Goal: Find specific page/section: Find specific page/section

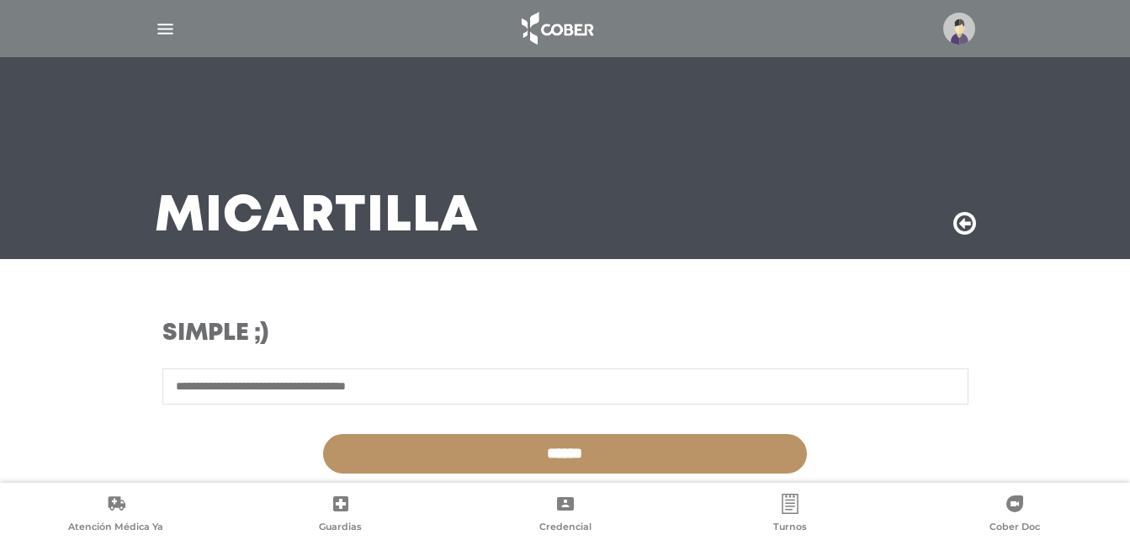
click at [166, 28] on img "button" at bounding box center [165, 29] width 21 height 21
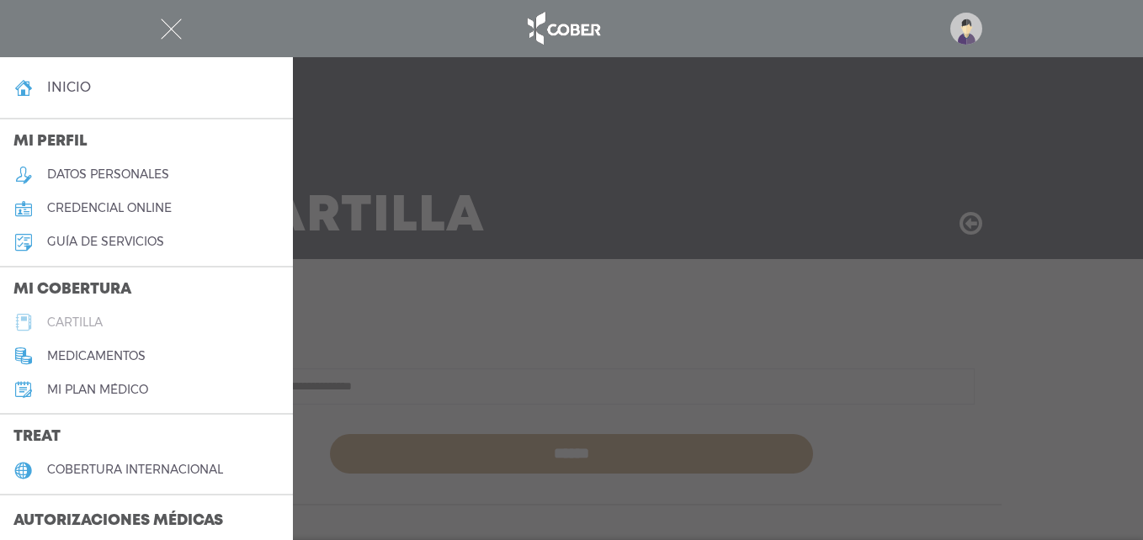
click at [86, 316] on h5 "cartilla" at bounding box center [75, 323] width 56 height 14
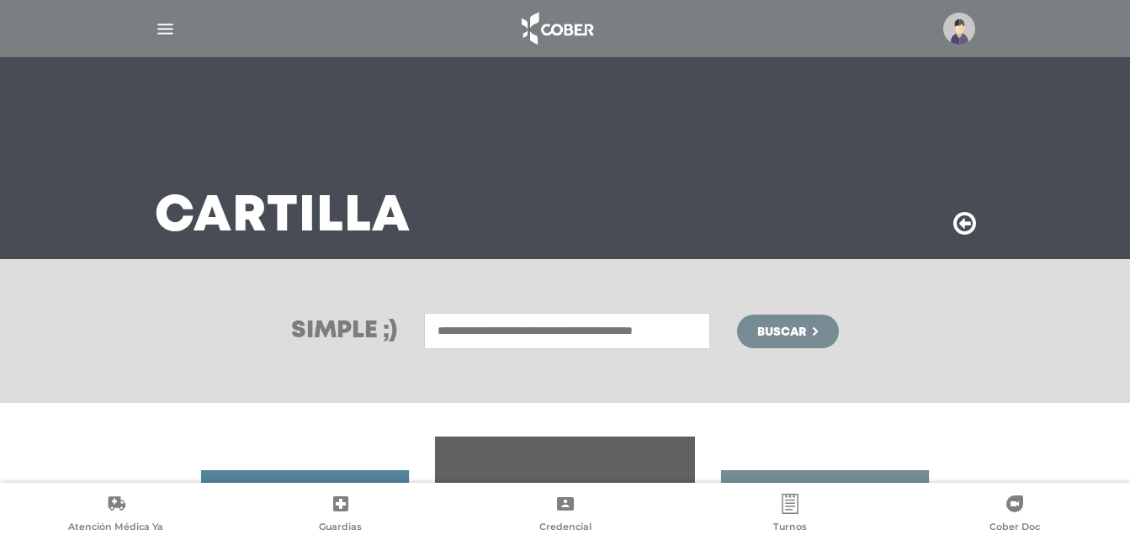
click at [528, 323] on input "text" at bounding box center [567, 331] width 286 height 36
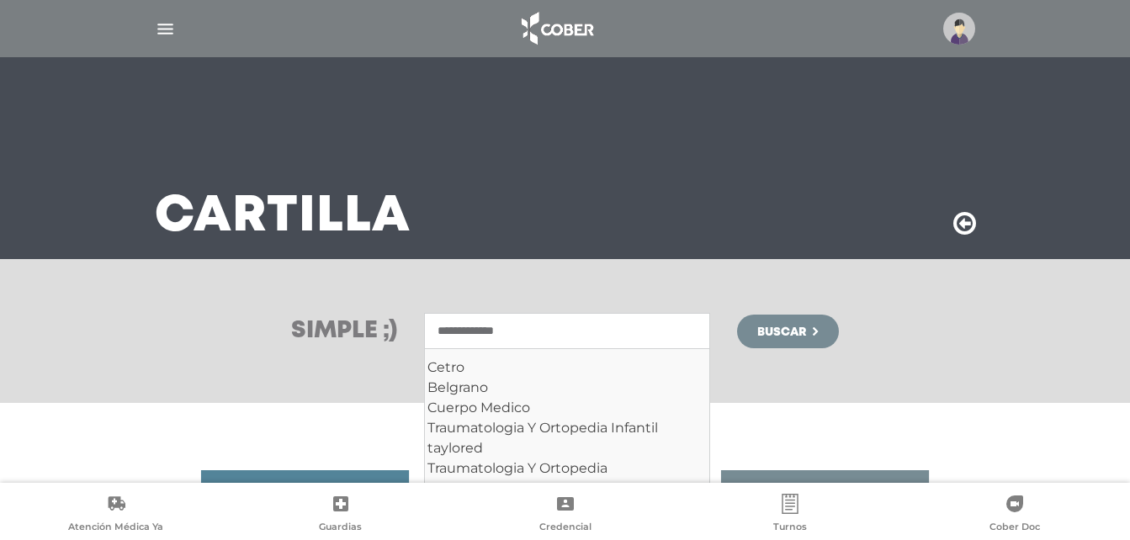
type input "**********"
click at [737, 315] on button "Buscar" at bounding box center [787, 332] width 101 height 34
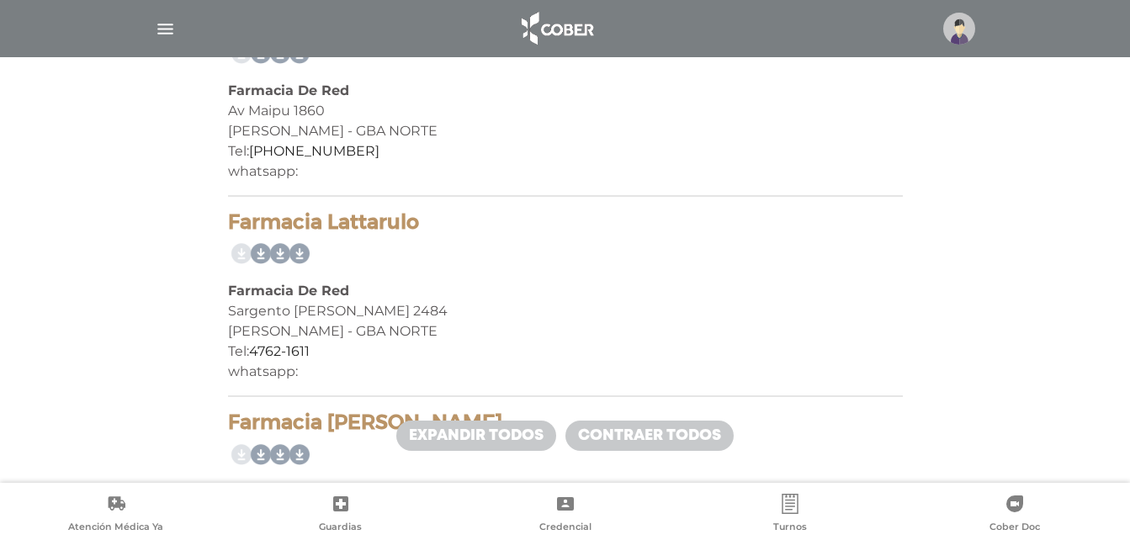
scroll to position [1767, 0]
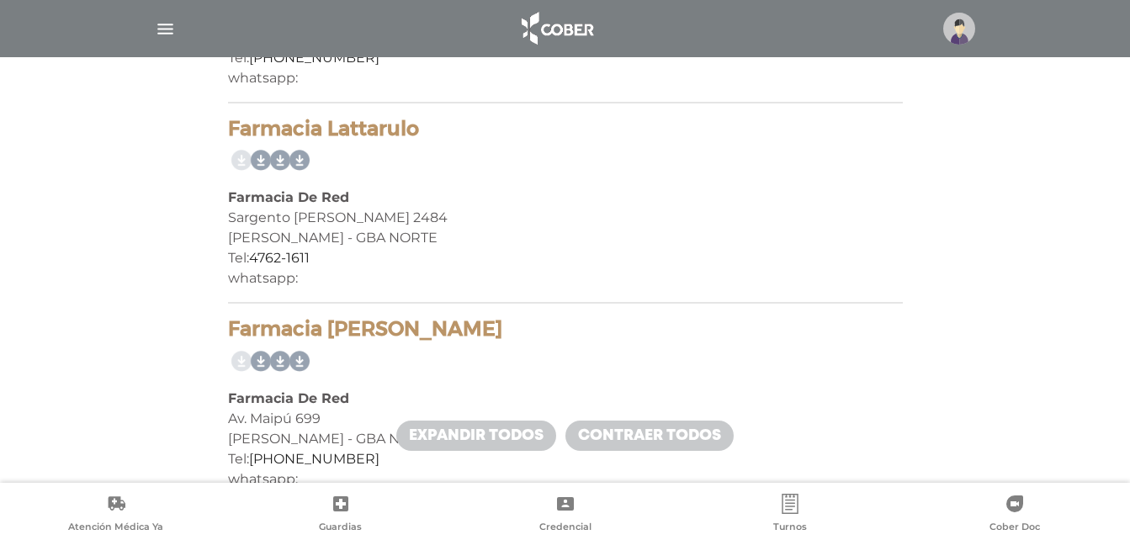
click at [958, 25] on img at bounding box center [959, 29] width 32 height 32
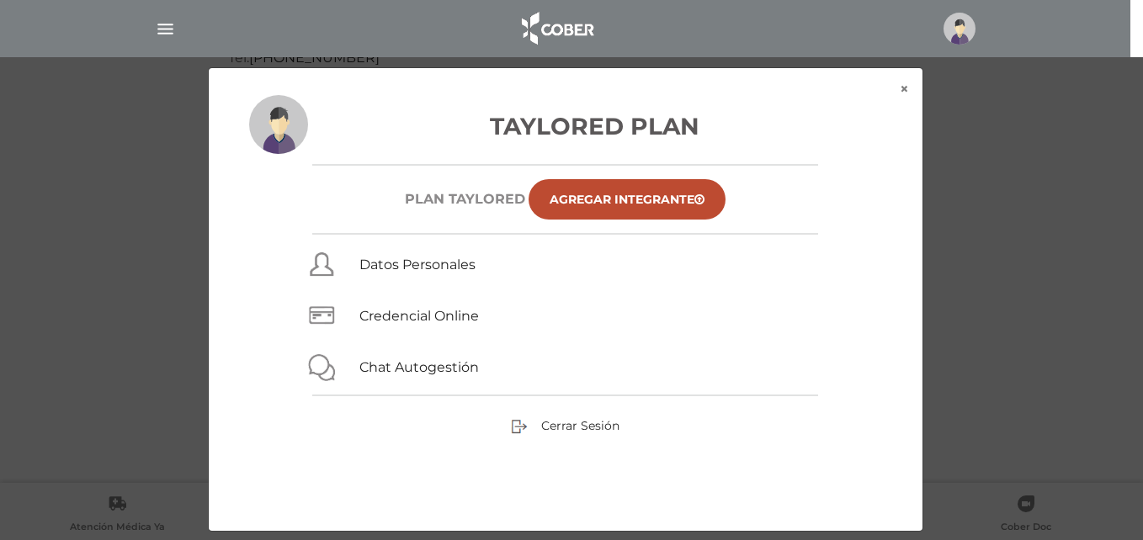
click at [1084, 183] on div "× × Taylored Plan Plan TAYLORED Agregar Integrante Datos Personales Credencial …" at bounding box center [571, 299] width 1085 height 464
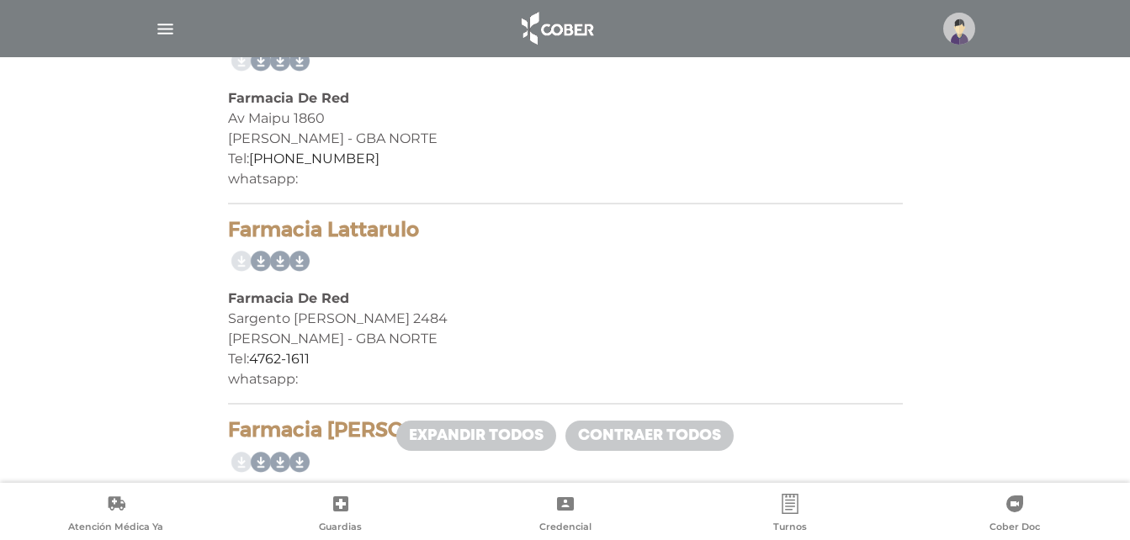
scroll to position [1514, 0]
